Goal: Navigation & Orientation: Find specific page/section

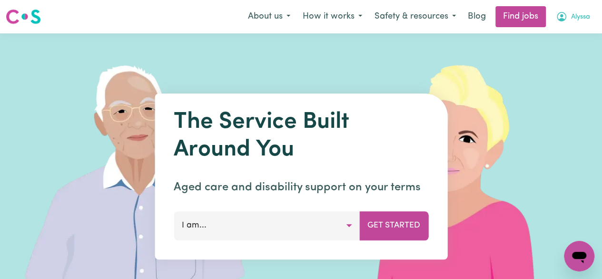
click at [576, 24] on button "Alyssa" at bounding box center [573, 17] width 47 height 20
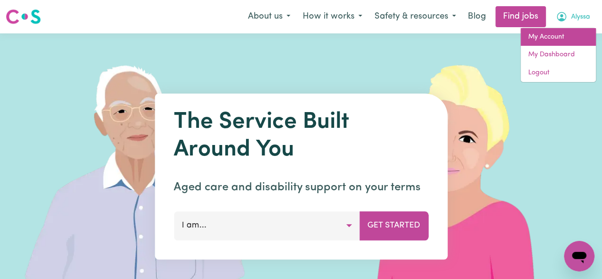
click at [561, 38] on link "My Account" at bounding box center [558, 37] width 75 height 18
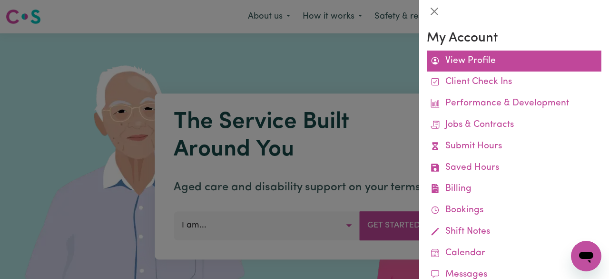
click at [503, 67] on link "View Profile" at bounding box center [514, 60] width 175 height 21
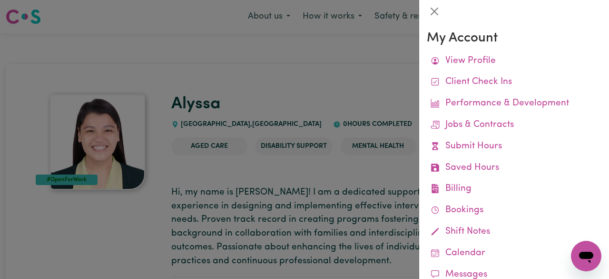
click at [377, 51] on div at bounding box center [304, 139] width 609 height 279
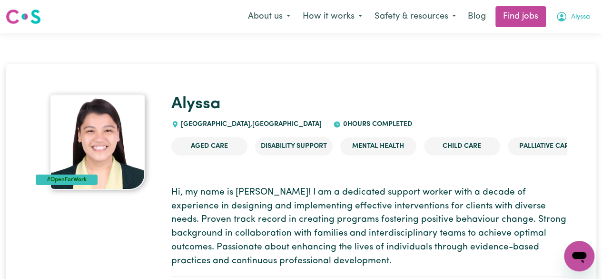
click at [566, 21] on icon "My Account" at bounding box center [561, 16] width 11 height 11
click at [566, 27] on div "Menu About us How it works Safety & resources Blog Find jobs Alyssa My Account …" at bounding box center [301, 17] width 602 height 22
click at [564, 19] on icon "My Account" at bounding box center [561, 16] width 11 height 11
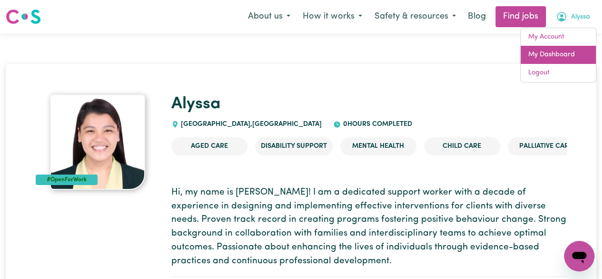
click at [558, 57] on link "My Dashboard" at bounding box center [558, 55] width 75 height 18
